Goal: Navigation & Orientation: Find specific page/section

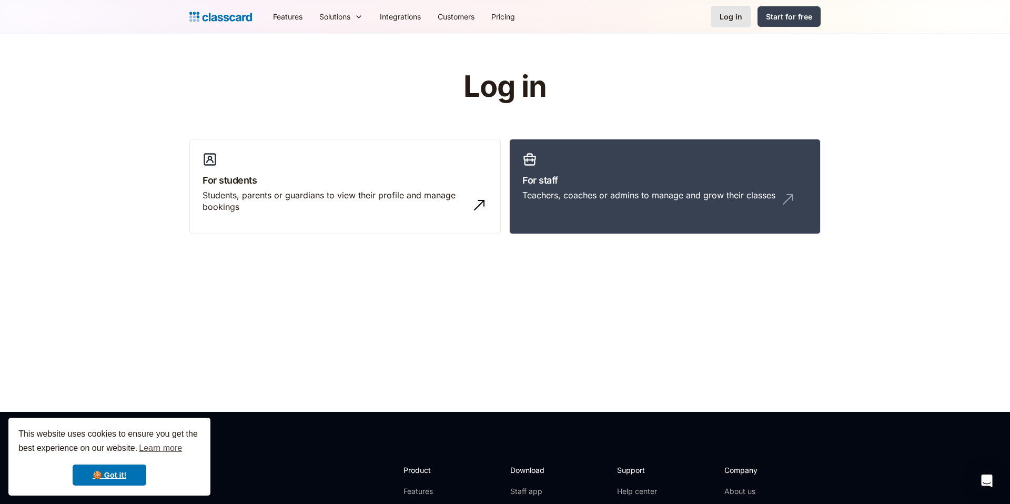
click at [724, 11] on div "Log in" at bounding box center [731, 16] width 23 height 11
click at [581, 183] on h3 "For staff" at bounding box center [664, 180] width 285 height 14
